Goal: Task Accomplishment & Management: Manage account settings

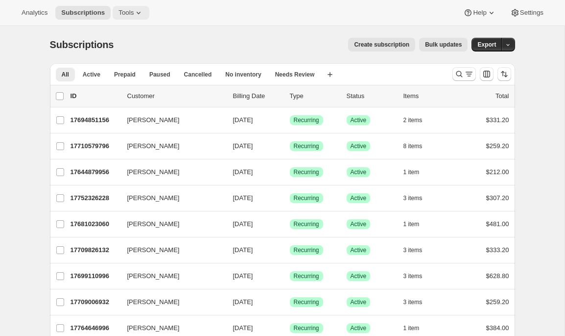
click at [138, 17] on icon at bounding box center [139, 13] width 10 height 10
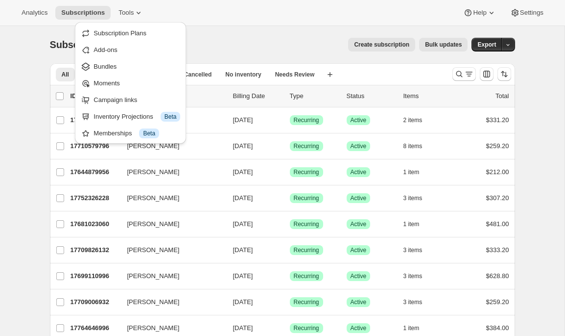
click at [291, 40] on div "Create subscription Bulk updates" at bounding box center [296, 45] width 342 height 14
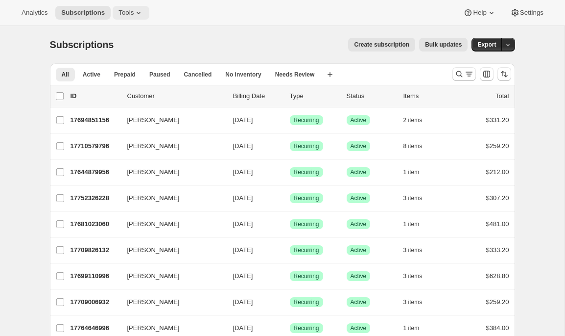
click at [122, 12] on span "Tools" at bounding box center [126, 13] width 15 height 8
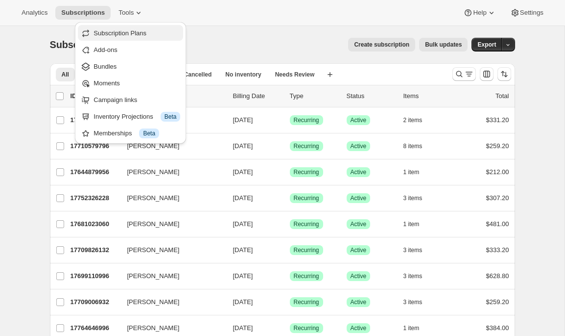
click at [126, 31] on span "Subscription Plans" at bounding box center [120, 32] width 53 height 7
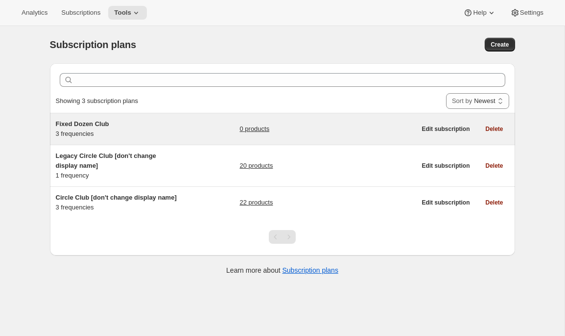
click at [121, 126] on h5 "Fixed Dozen Club" at bounding box center [117, 124] width 122 height 10
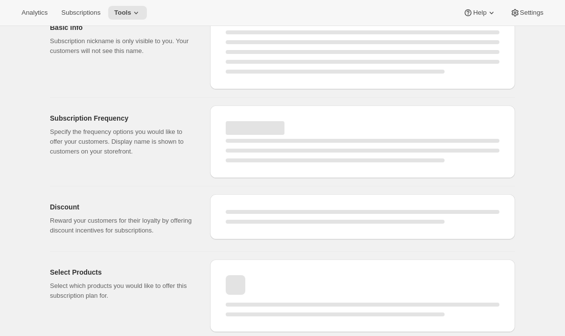
select select "WEEK"
select select "MONTH"
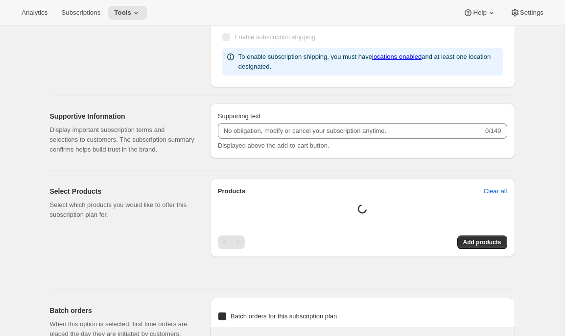
type input "Fixed Dozen Club"
type input "Circle Club - Set Dozen"
type input "3"
select select "MONTH"
type input "3 months"
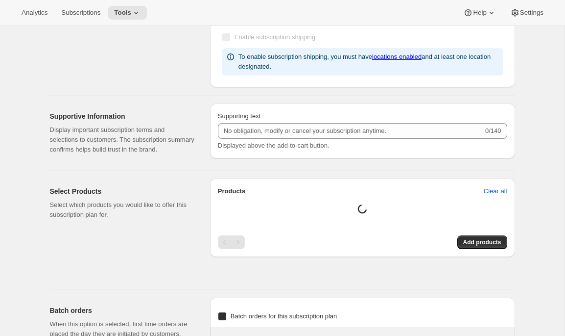
type input "4"
type input "4 months"
type input "20"
checkbox input "true"
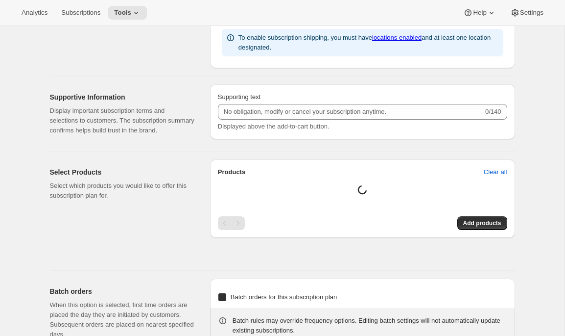
select select "MONTH"
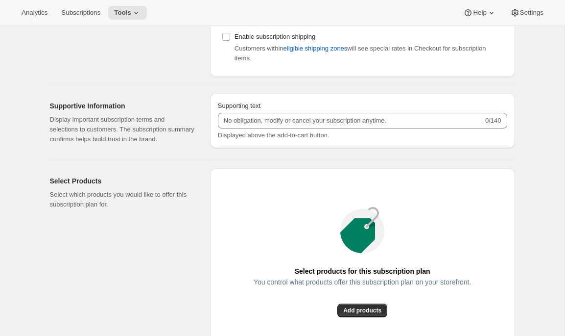
scroll to position [500, 0]
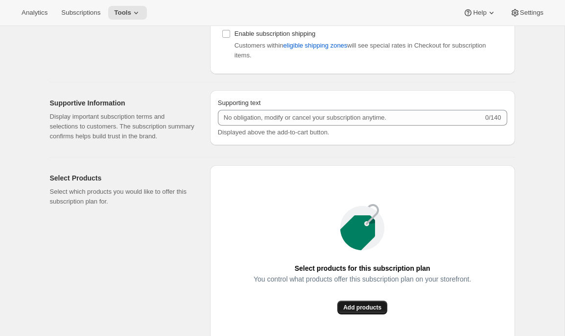
click at [363, 314] on button "Add products" at bounding box center [362, 307] width 50 height 14
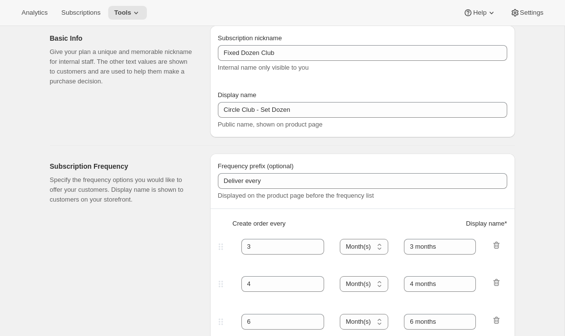
scroll to position [0, 0]
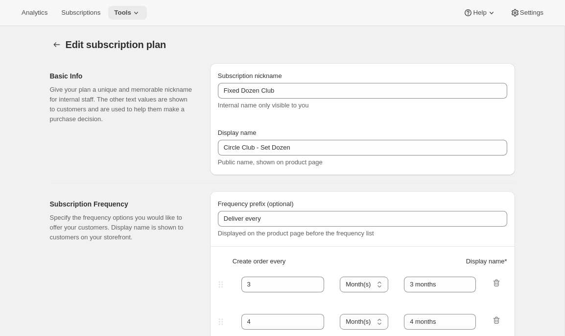
click at [129, 19] on button "Tools" at bounding box center [127, 13] width 39 height 14
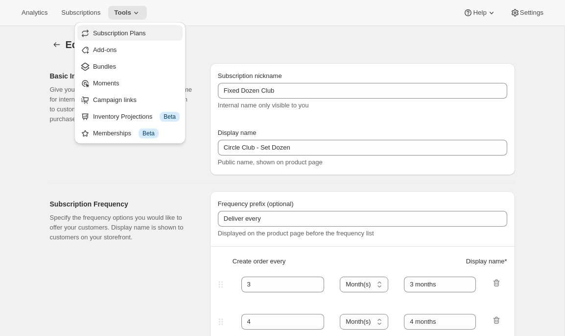
click at [130, 32] on span "Subscription Plans" at bounding box center [119, 32] width 53 height 7
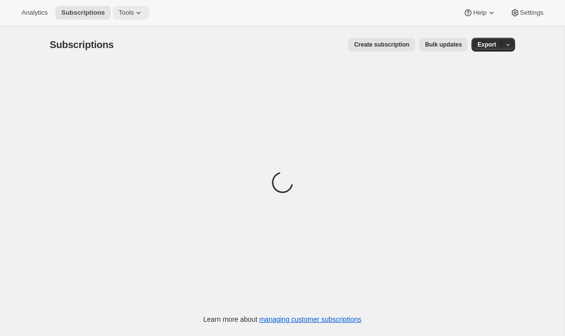
click at [134, 15] on span "Tools" at bounding box center [126, 13] width 15 height 8
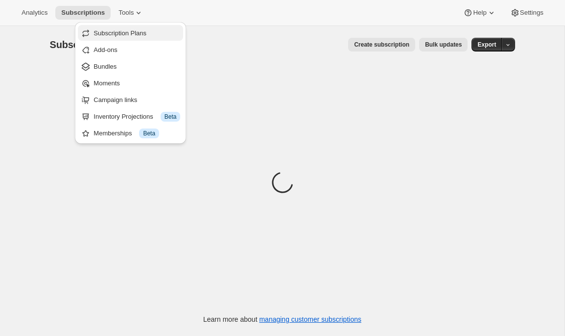
click at [140, 34] on span "Subscription Plans" at bounding box center [120, 32] width 53 height 7
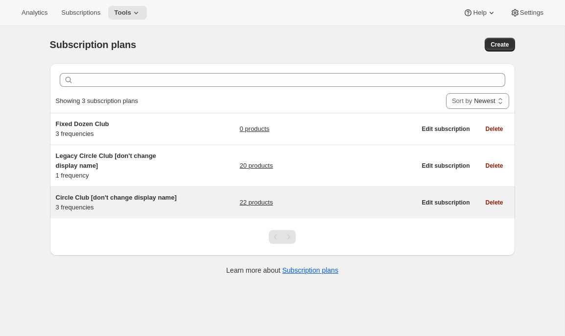
click at [166, 202] on h5 "Circle Club [don't change display name]" at bounding box center [117, 198] width 122 height 10
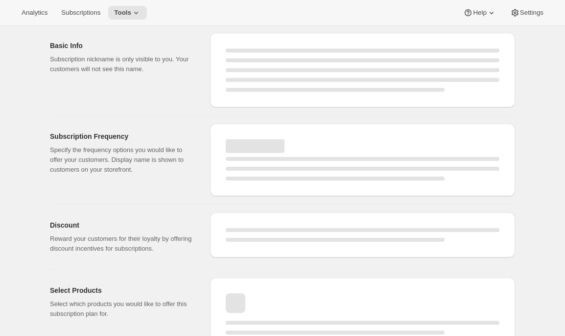
select select "WEEK"
select select "MONTH"
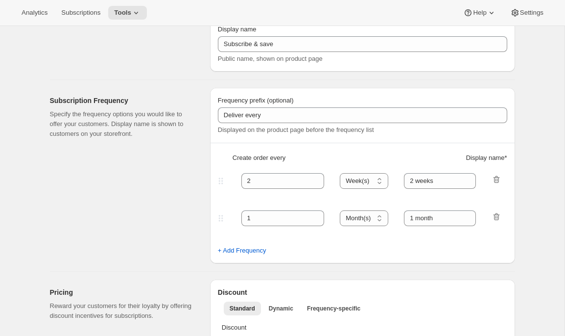
type input "Circle Club [don't change display name]"
type input "Circle Club"
type input "3"
select select "MONTH"
type input "3 months"
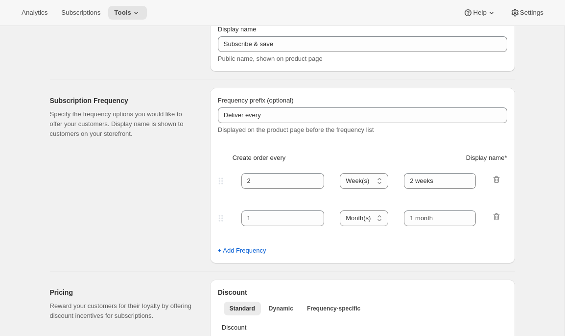
type input "4"
type input "4 months"
checkbox input "true"
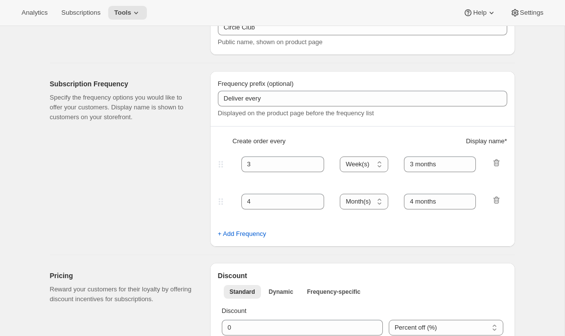
select select "MONTH"
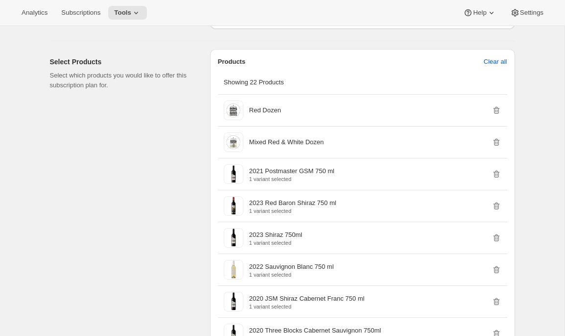
scroll to position [611, 0]
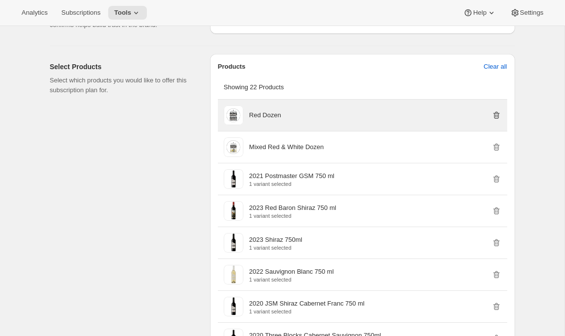
click at [498, 120] on icon "button" at bounding box center [497, 115] width 10 height 10
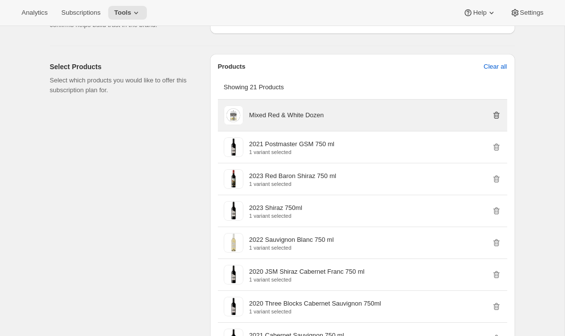
click at [498, 120] on icon "button" at bounding box center [497, 115] width 10 height 10
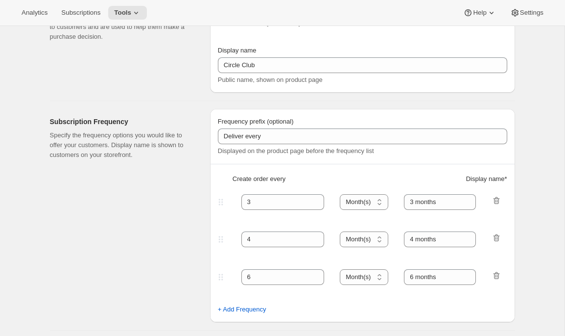
scroll to position [0, 0]
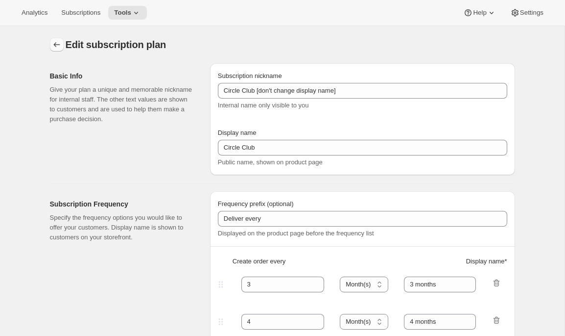
click at [54, 45] on icon "Subscription plans" at bounding box center [57, 45] width 10 height 10
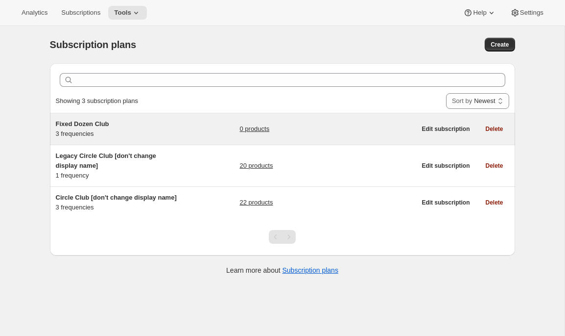
click at [154, 129] on div "Fixed Dozen Club 3 frequencies" at bounding box center [117, 129] width 122 height 20
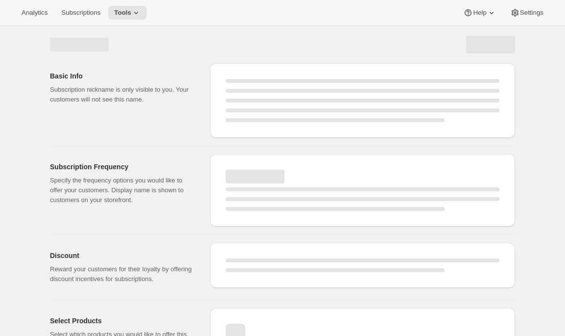
select select "WEEK"
select select "MONTH"
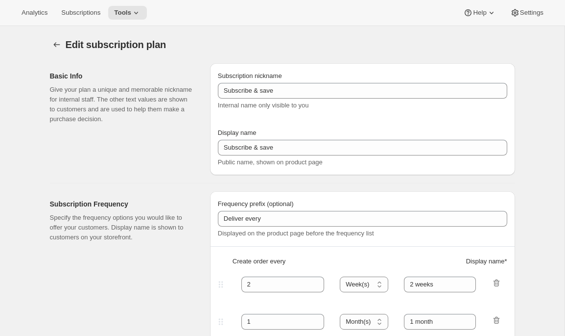
type input "Fixed Dozen Club"
type input "Circle Club - Set Dozen"
type input "3"
select select "MONTH"
type input "3 months"
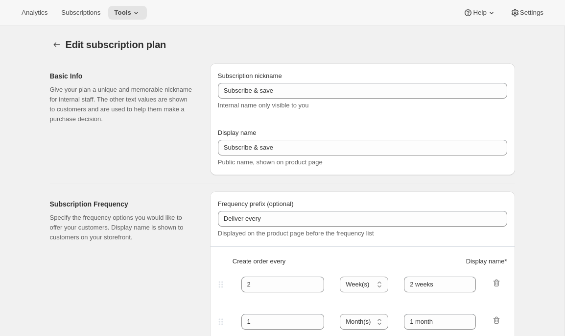
type input "4"
type input "4 months"
type input "20"
checkbox input "true"
select select "MONTH"
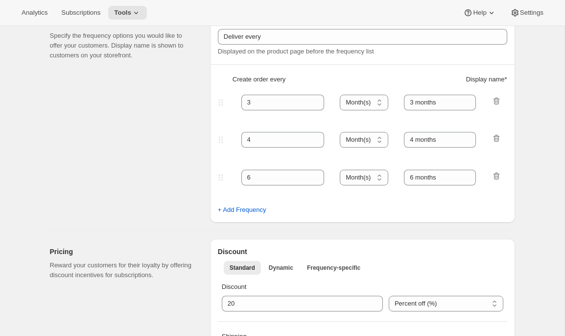
scroll to position [198, 0]
